Goal: Obtain resource: Obtain resource

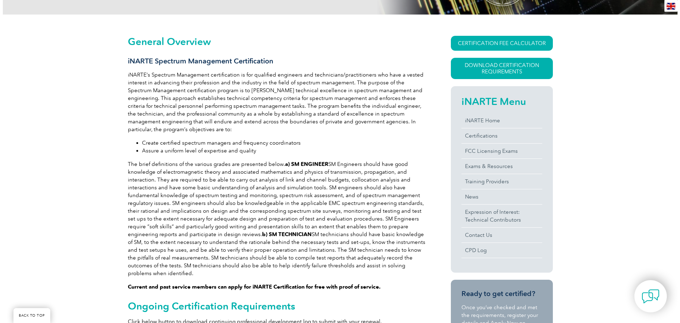
scroll to position [71, 0]
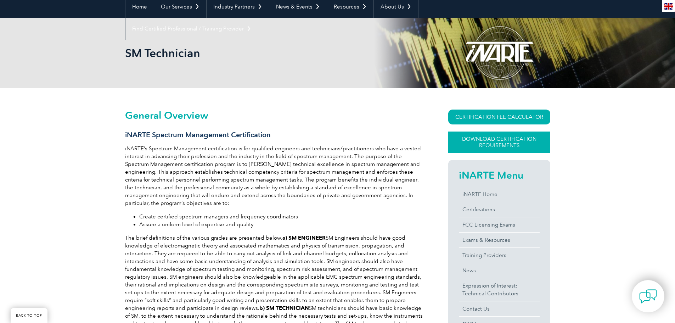
click at [484, 139] on link "Download Certification Requirements" at bounding box center [499, 141] width 102 height 21
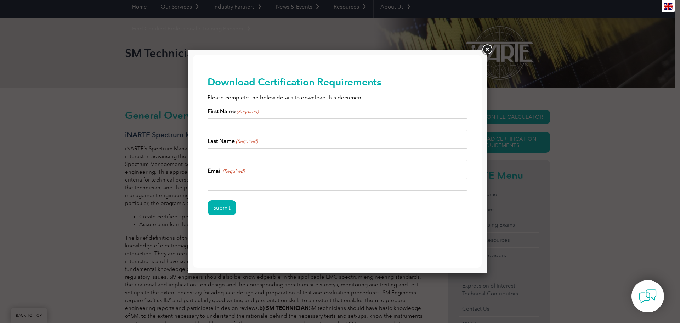
scroll to position [0, 0]
click at [325, 122] on input "First Name (Required)" at bounding box center [337, 124] width 260 height 13
type input "[PERSON_NAME]"
click at [376, 162] on div "First Name (Required) [PERSON_NAME] Last Name (Required) [PERSON_NAME] Email (R…" at bounding box center [337, 149] width 260 height 84
click at [371, 151] on input "[PERSON_NAME]" at bounding box center [337, 154] width 260 height 13
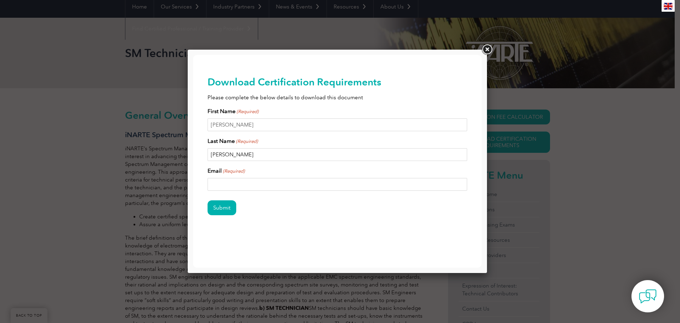
type input "[PERSON_NAME]"
click at [334, 188] on input "Email (Required)" at bounding box center [337, 184] width 260 height 13
type input "[EMAIL_ADDRESS][DOMAIN_NAME]"
click at [223, 207] on input "Submit" at bounding box center [221, 207] width 29 height 15
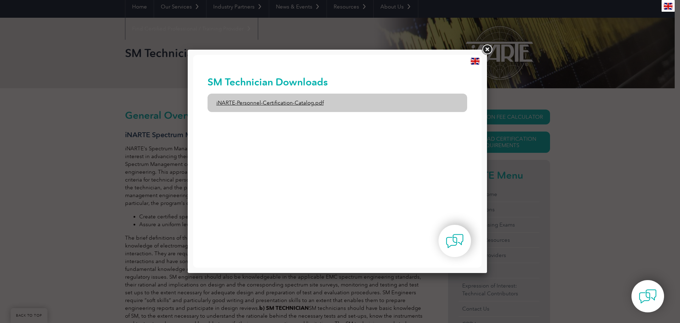
click at [311, 99] on link "iNARTE-Personnel-Certification-Catalog.pdf" at bounding box center [337, 102] width 260 height 18
